Goal: Register for event/course

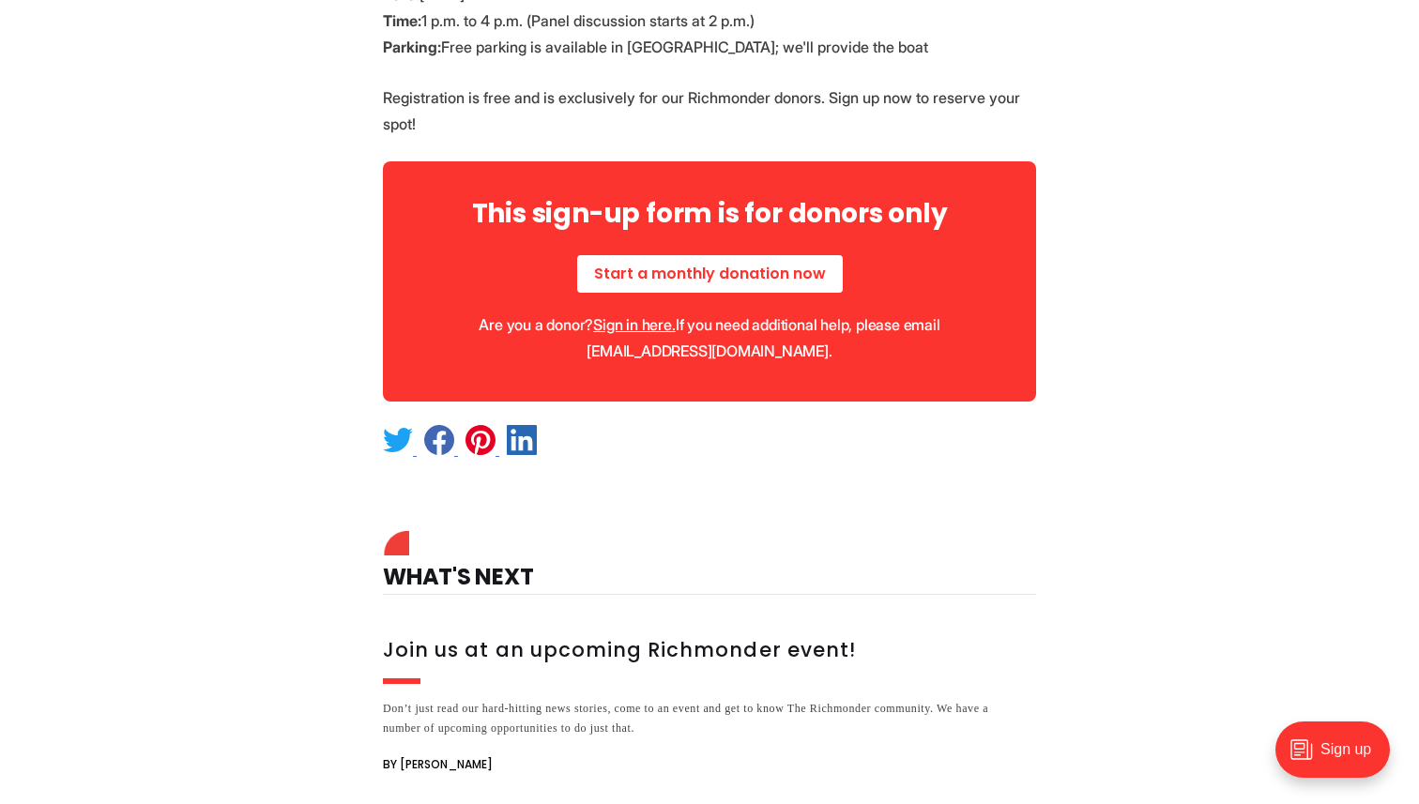
scroll to position [1348, 0]
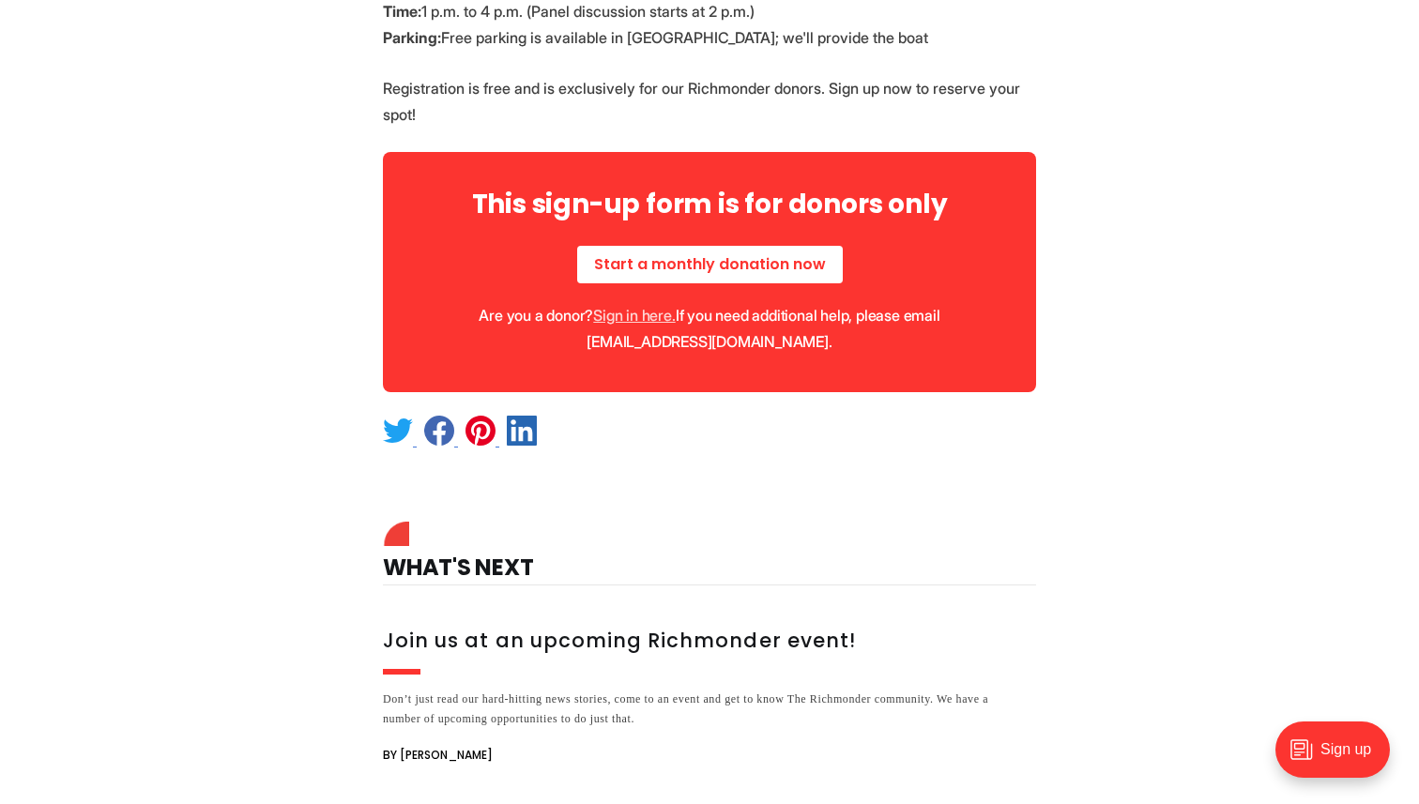
click at [647, 316] on link "Sign in here." at bounding box center [634, 315] width 82 height 19
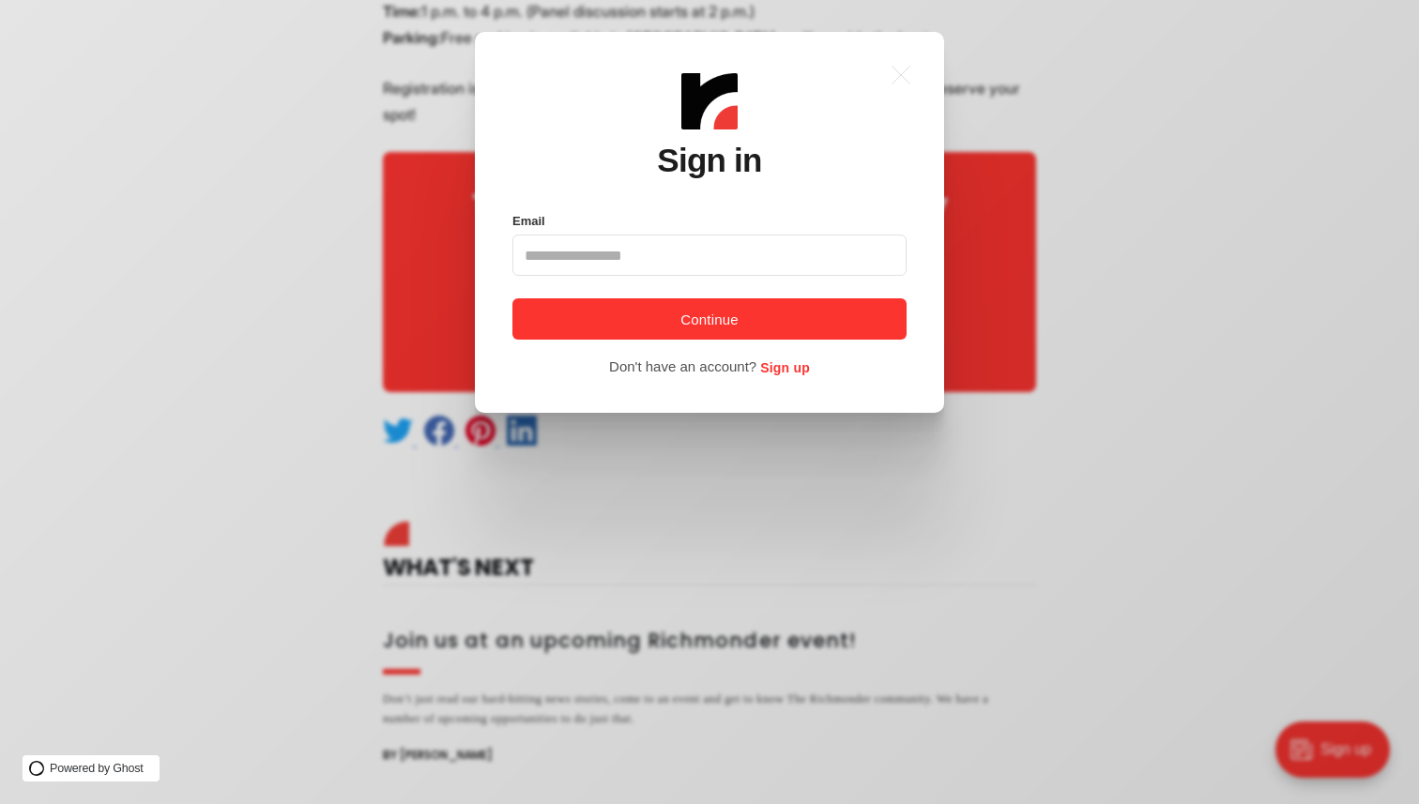
click at [651, 262] on input "Email" at bounding box center [709, 255] width 394 height 41
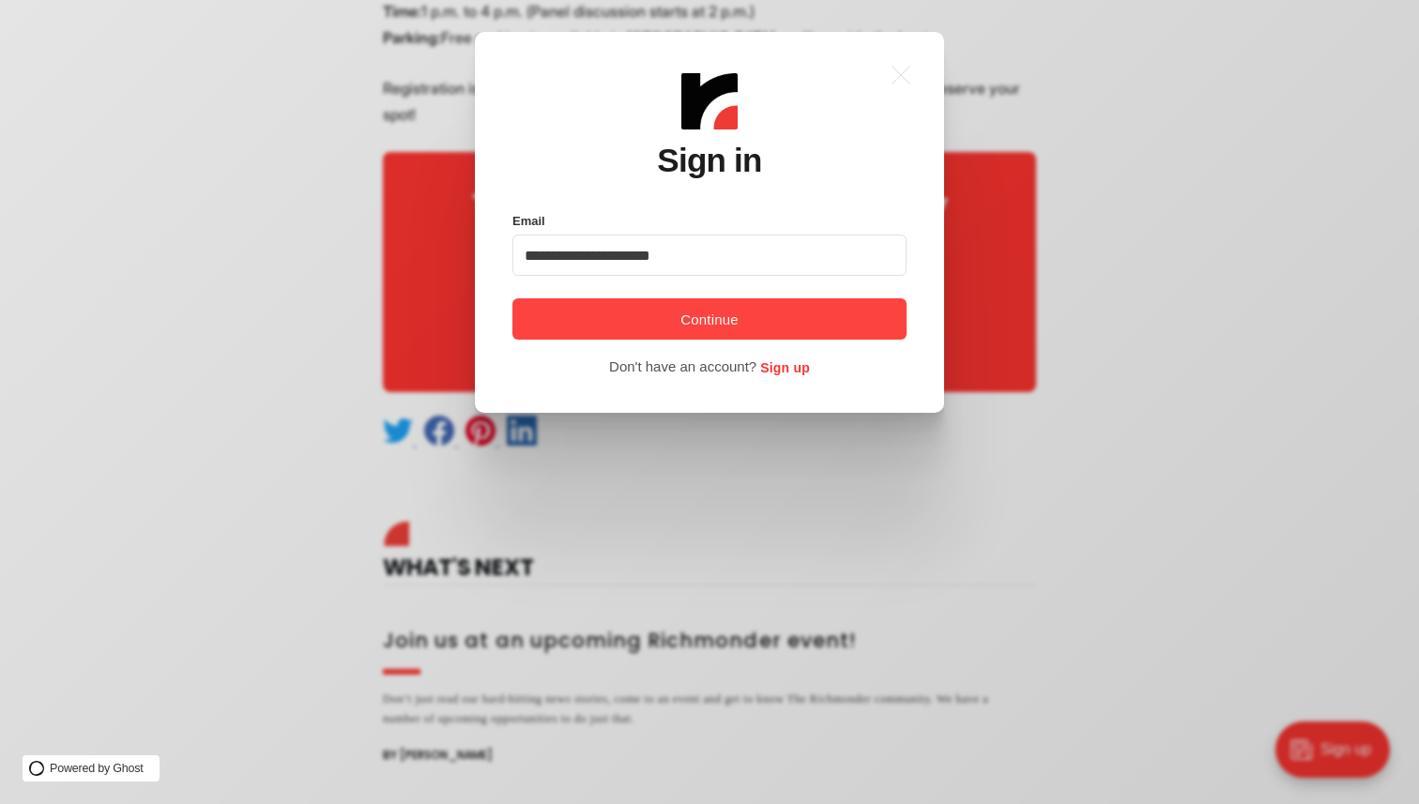
type input "**********"
click at [689, 326] on button "Continue" at bounding box center [709, 318] width 394 height 41
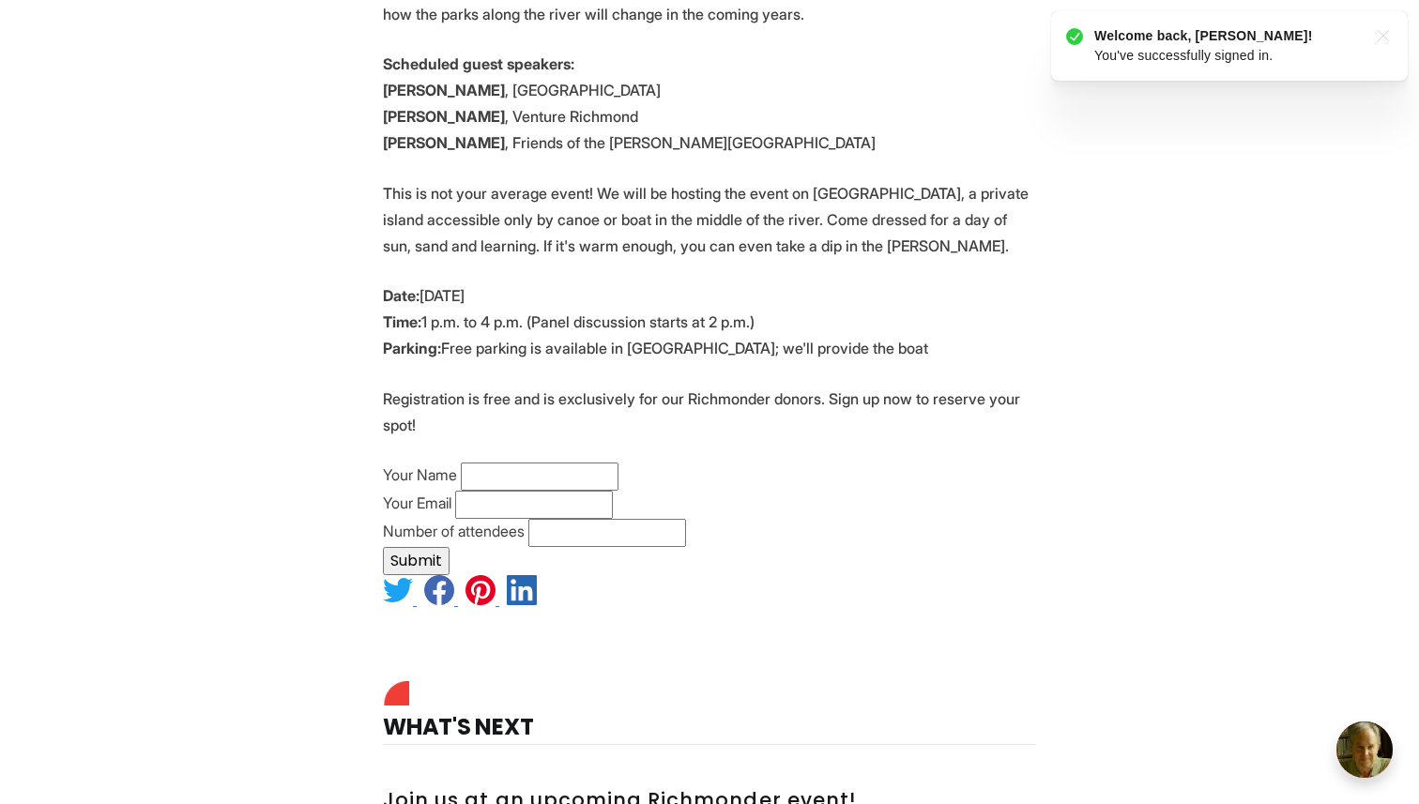
scroll to position [1042, 0]
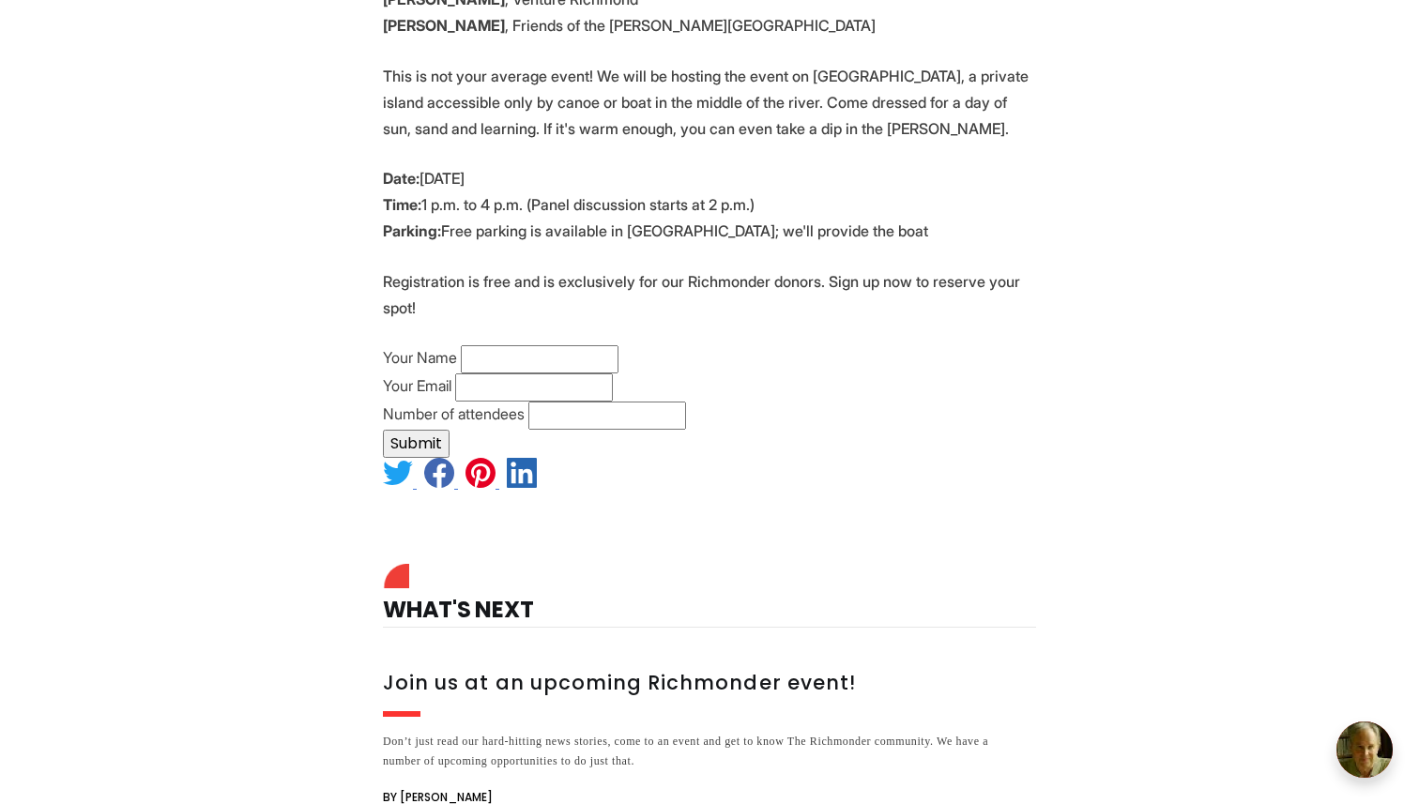
scroll to position [1136, 0]
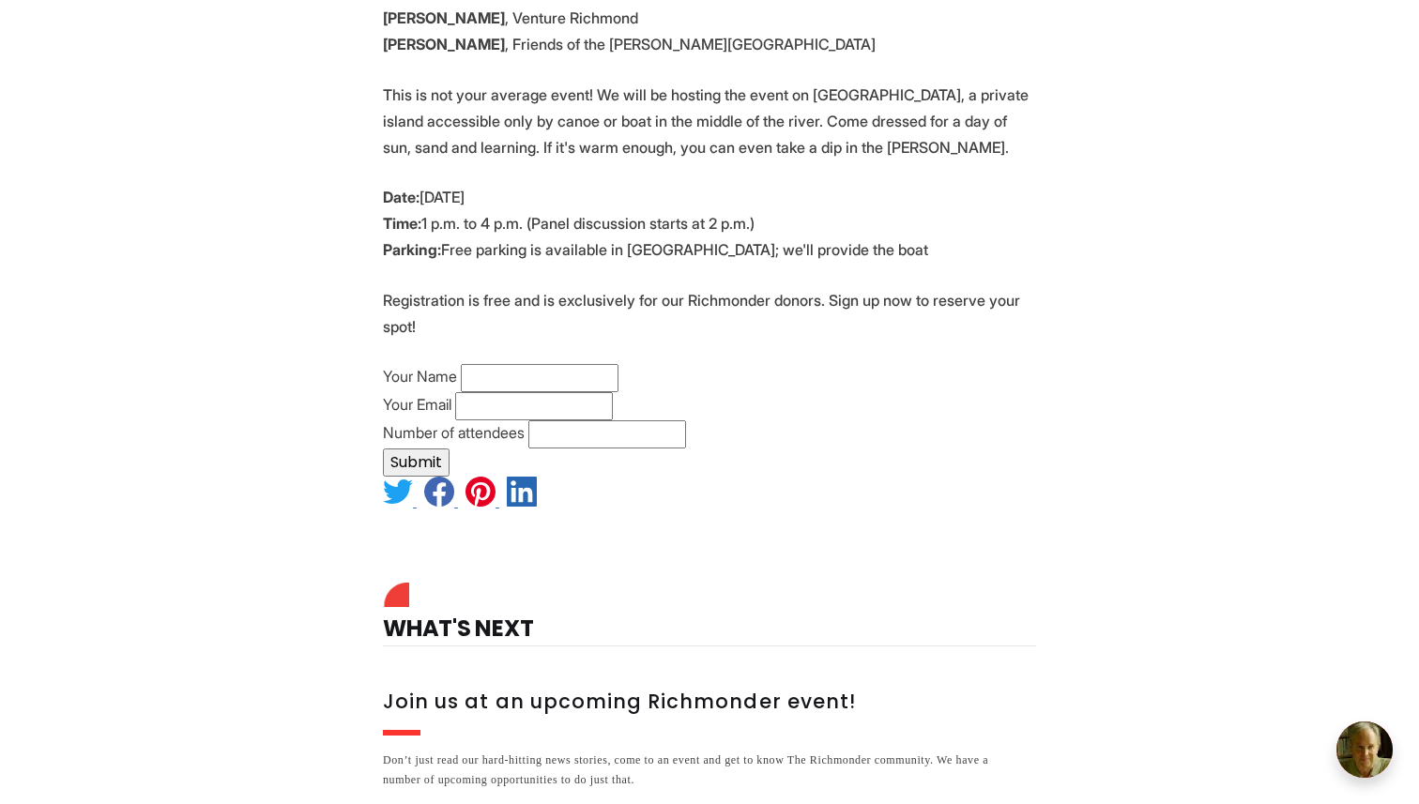
click at [503, 379] on input "Your Name" at bounding box center [540, 378] width 158 height 28
type input "**********"
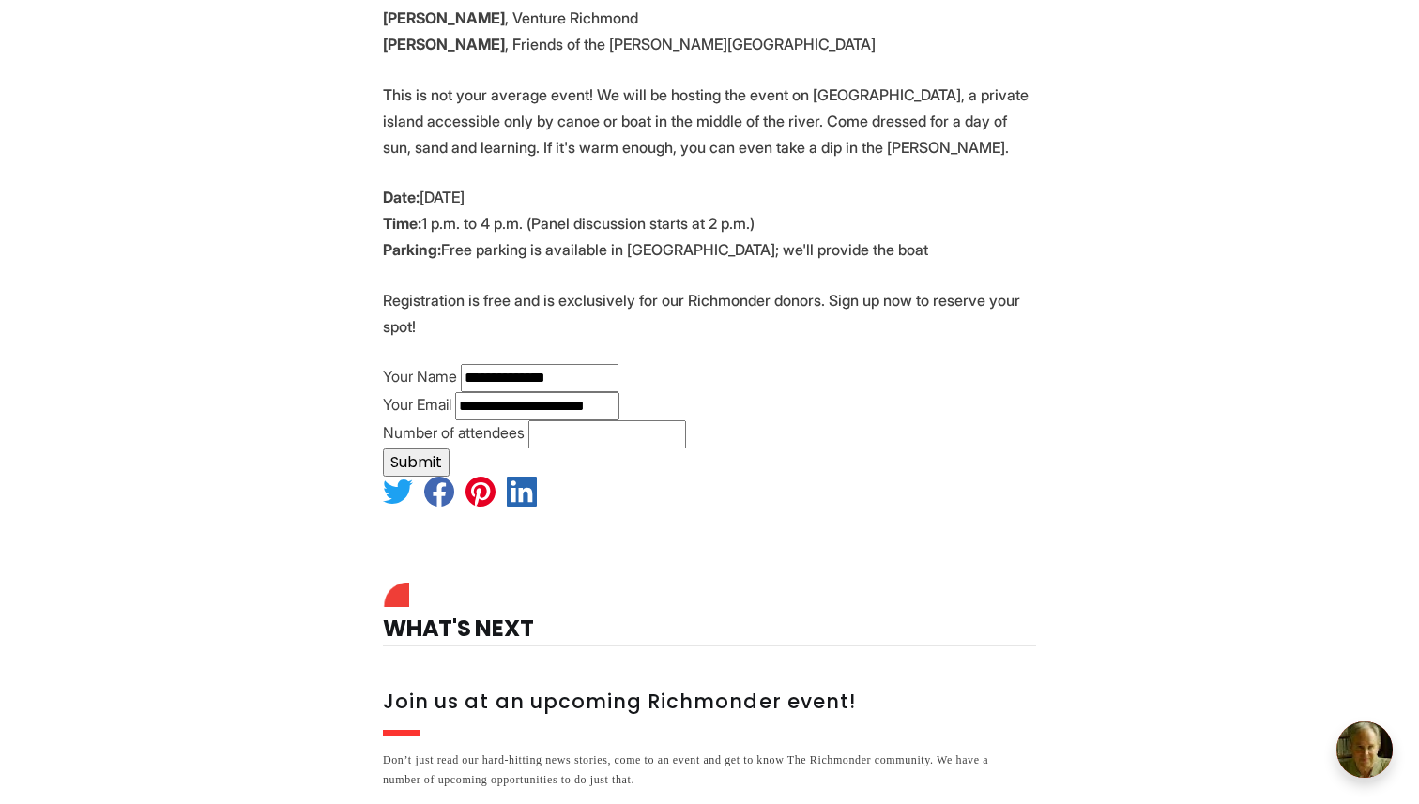
click at [571, 441] on input "Number of attendees" at bounding box center [607, 434] width 158 height 28
type input "*"
click at [421, 466] on button "Submit" at bounding box center [416, 463] width 67 height 28
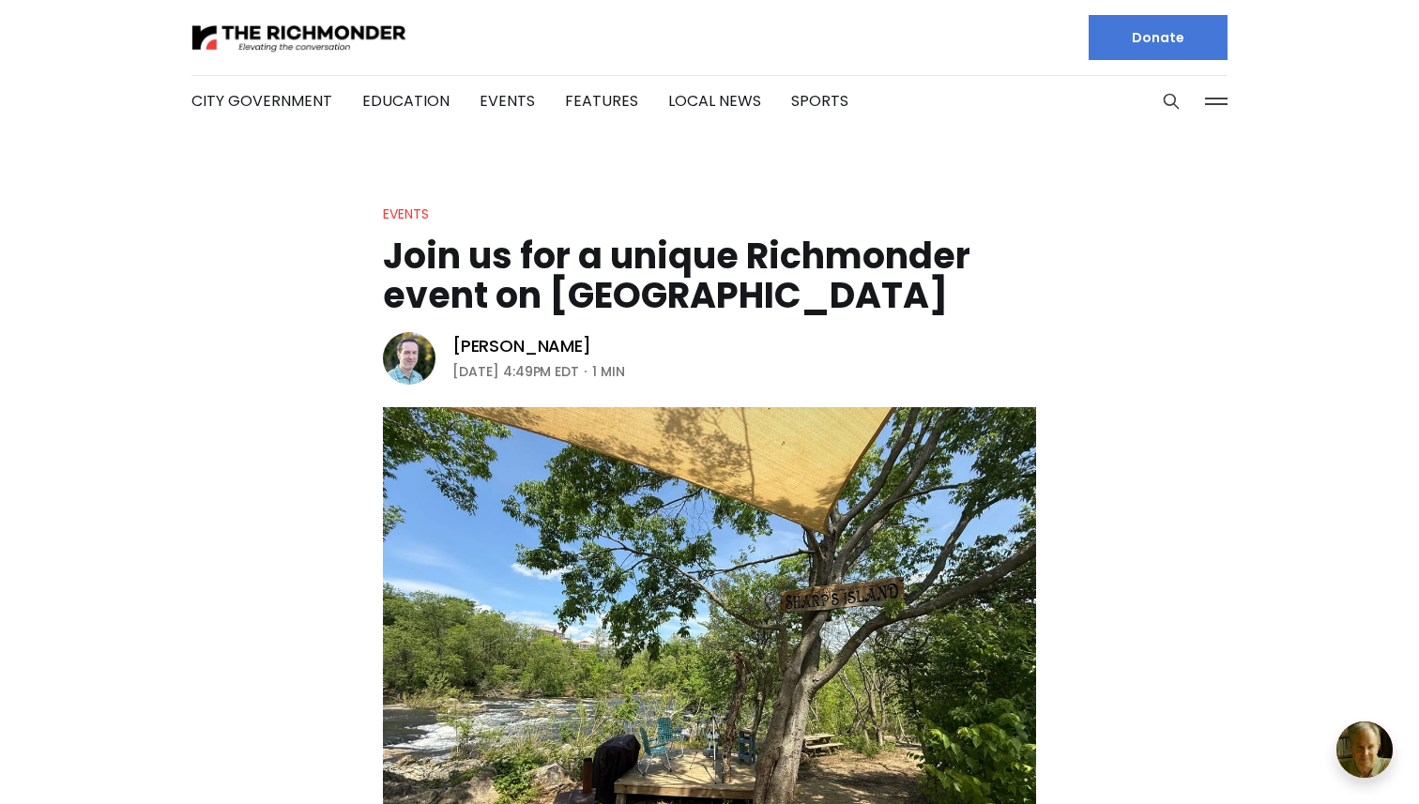
click at [1212, 99] on button at bounding box center [1216, 101] width 28 height 28
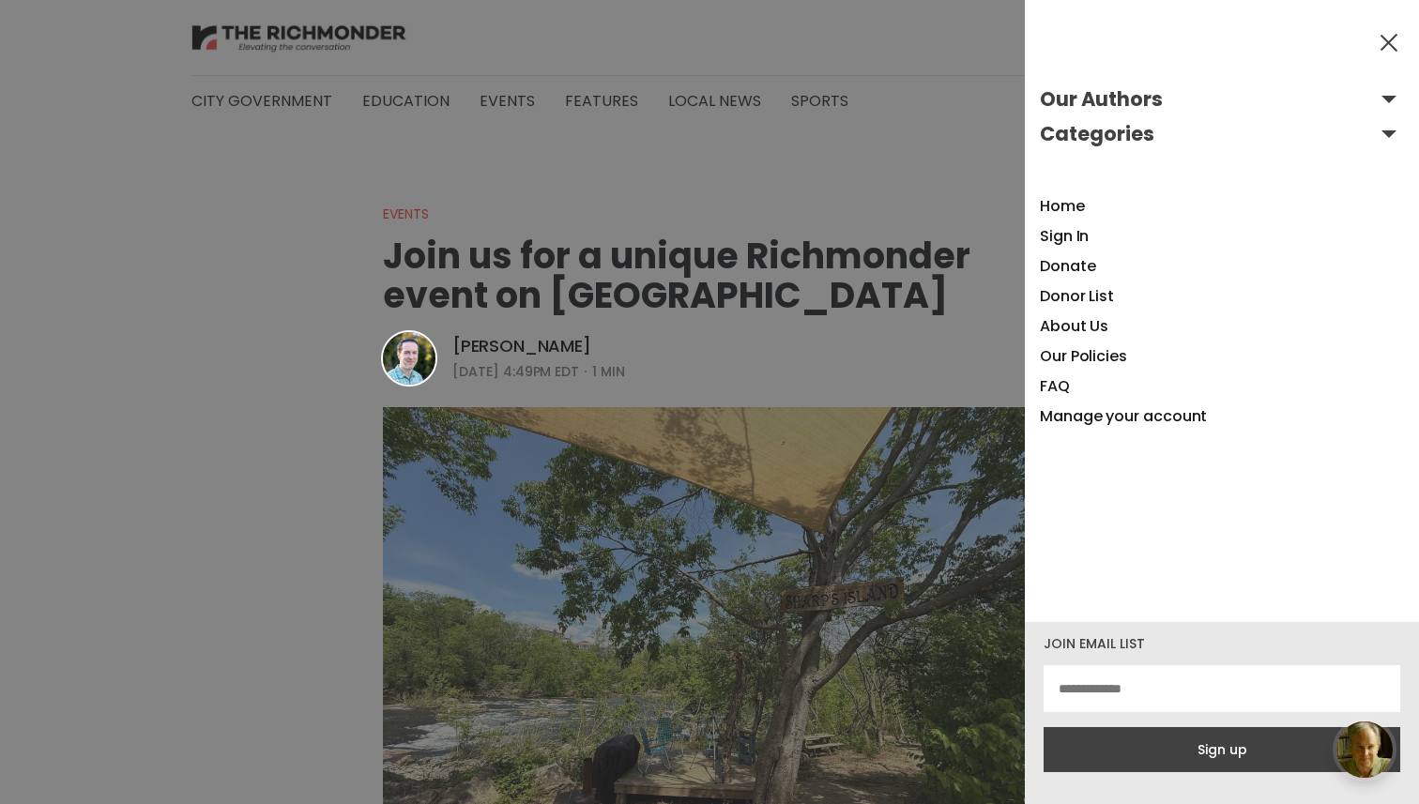
click at [1396, 36] on button at bounding box center [1389, 42] width 28 height 28
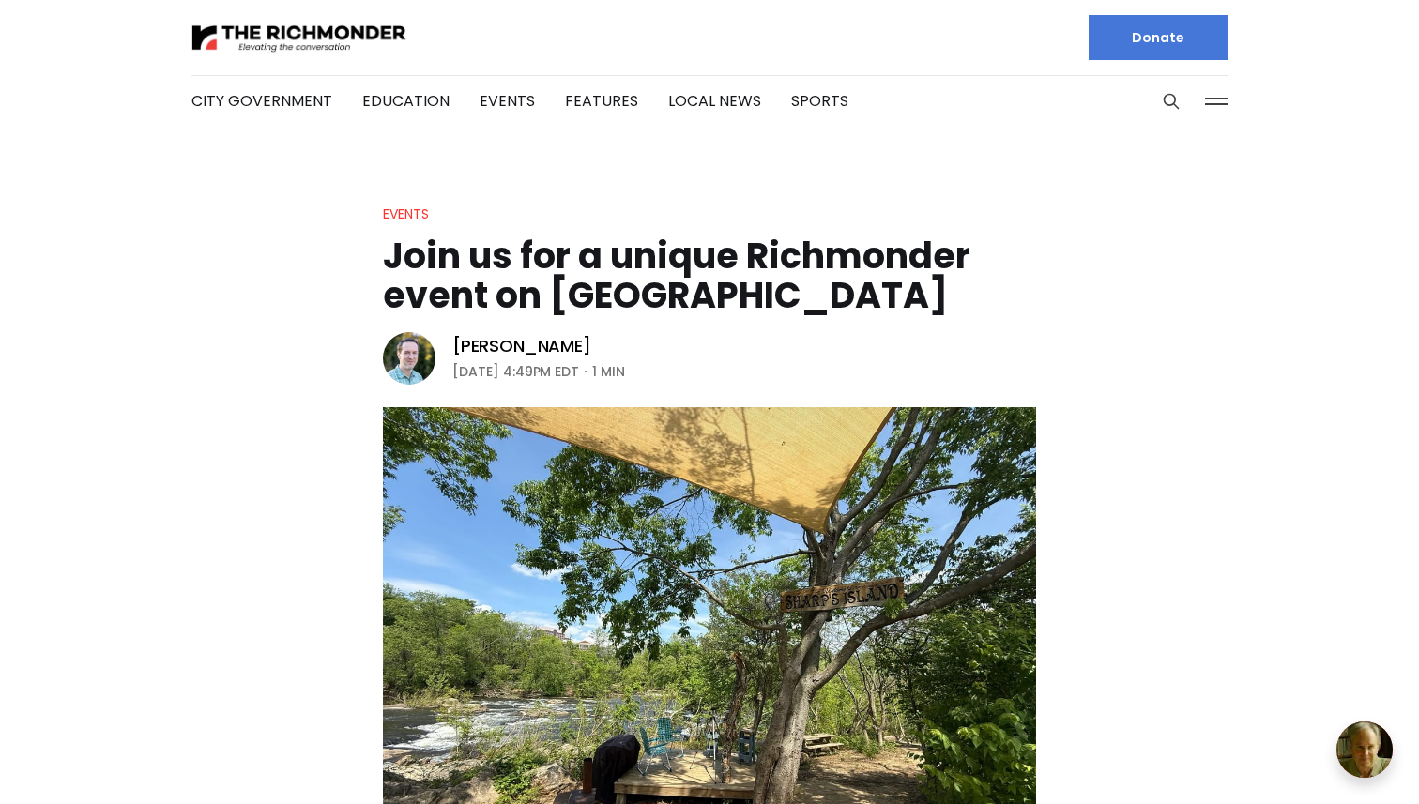
click at [1212, 106] on button at bounding box center [1216, 101] width 28 height 28
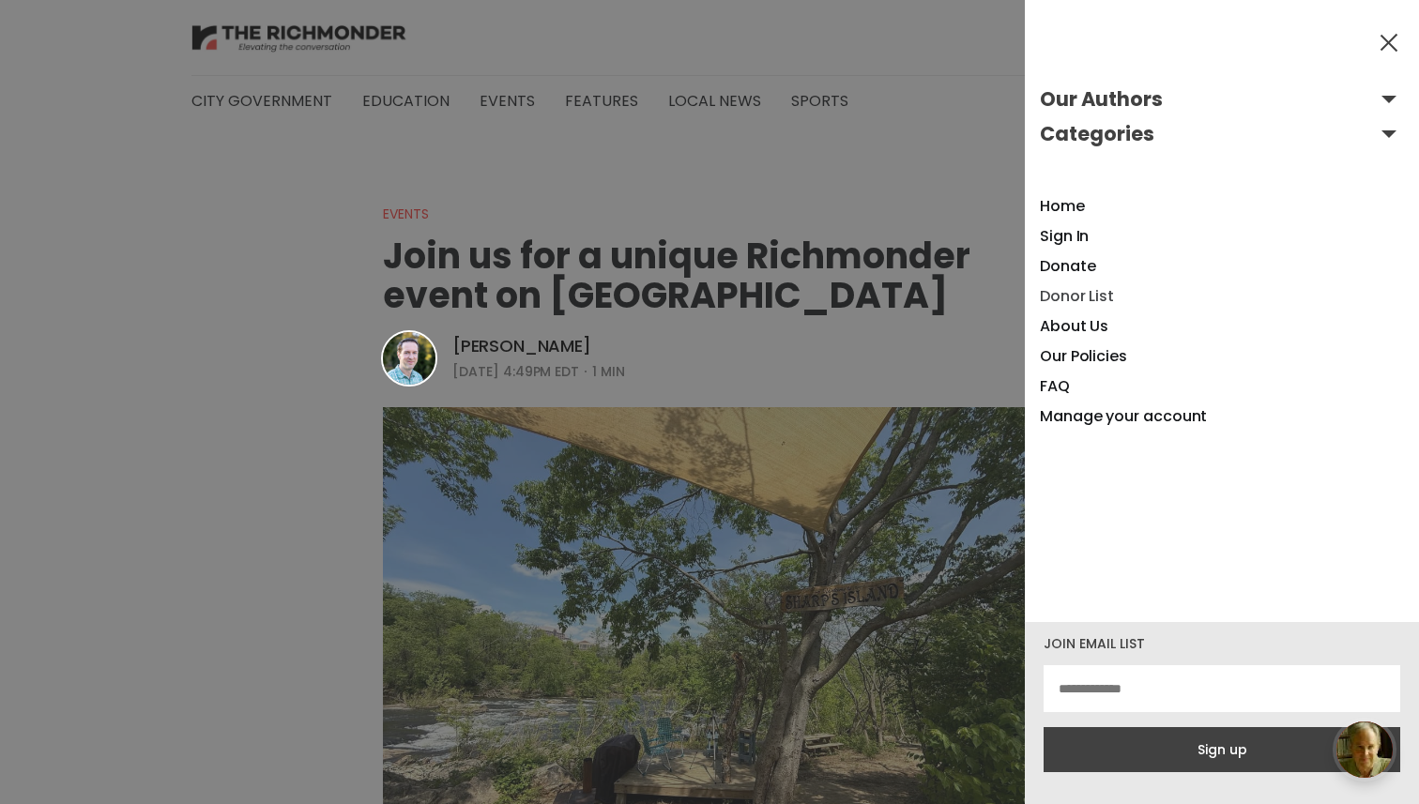
click at [1078, 291] on link "Donor List" at bounding box center [1077, 296] width 74 height 22
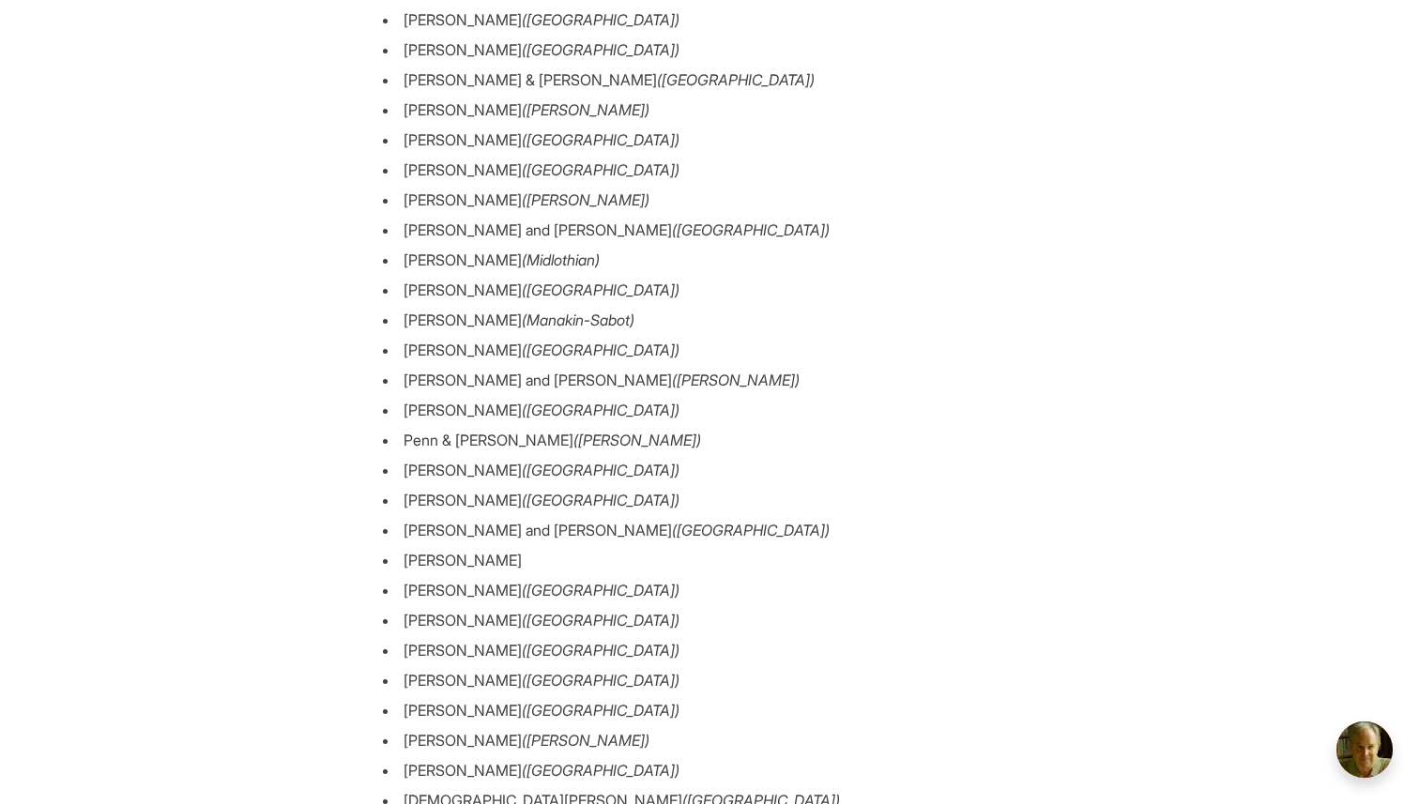
scroll to position [8688, 0]
